Goal: Transaction & Acquisition: Purchase product/service

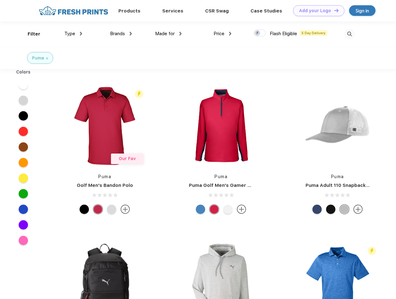
scroll to position [0, 0]
click at [317, 11] on link "Add your Logo Design Tool" at bounding box center [318, 10] width 51 height 11
click at [0, 0] on div "Design Tool" at bounding box center [0, 0] width 0 height 0
click at [334, 10] on link "Add your Logo Design Tool" at bounding box center [318, 10] width 51 height 11
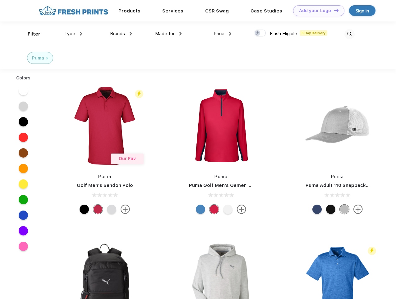
click at [30, 34] on div "Filter" at bounding box center [34, 33] width 13 height 7
click at [73, 34] on span "Type" at bounding box center [69, 34] width 11 height 6
click at [121, 34] on span "Brands" at bounding box center [117, 34] width 15 height 6
click at [169, 34] on span "Made for" at bounding box center [165, 34] width 20 height 6
click at [223, 34] on span "Price" at bounding box center [219, 34] width 11 height 6
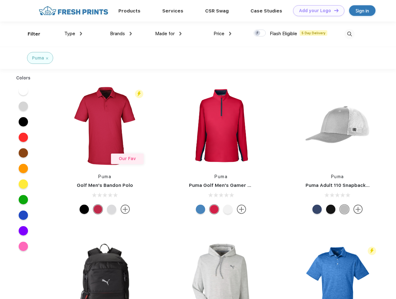
click at [260, 33] on div at bounding box center [260, 33] width 12 height 7
click at [258, 33] on input "checkbox" at bounding box center [256, 31] width 4 height 4
click at [350, 34] on img at bounding box center [350, 34] width 10 height 10
